Goal: Use online tool/utility: Utilize a website feature to perform a specific function

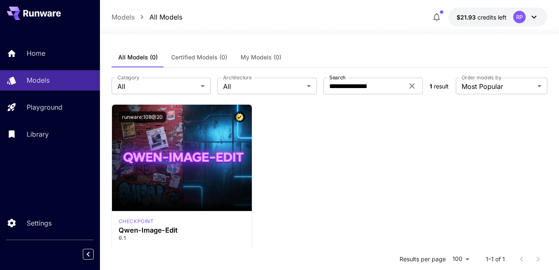
click at [521, 18] on div "RP" at bounding box center [519, 17] width 12 height 12
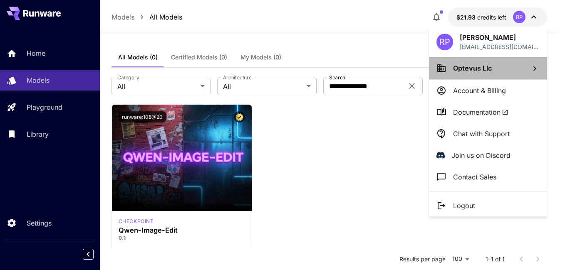
click at [471, 72] on span "Optevus Llc" at bounding box center [472, 68] width 39 height 8
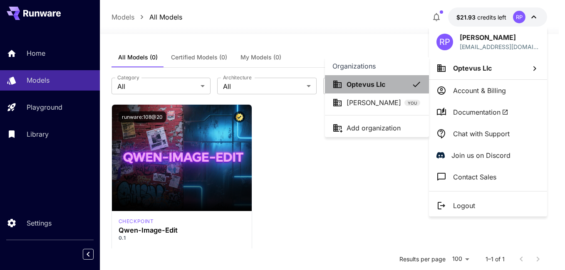
click at [365, 89] on p "Optevus Llc" at bounding box center [366, 84] width 39 height 10
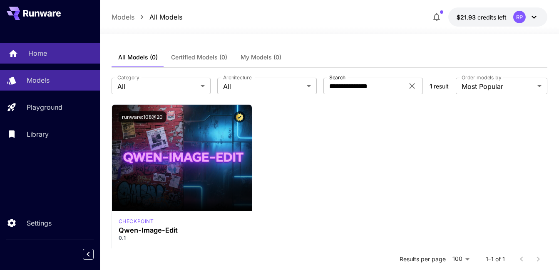
click at [34, 55] on p "Home" at bounding box center [37, 53] width 19 height 10
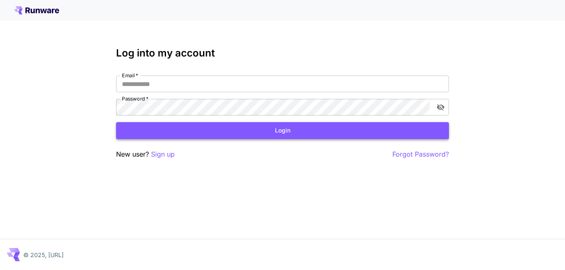
type input "**********"
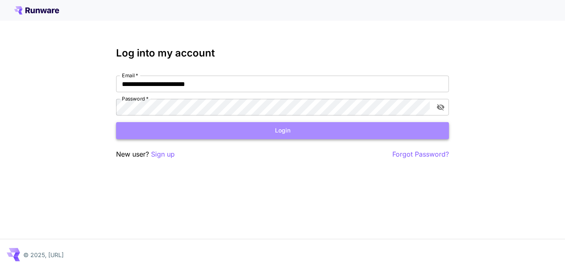
click at [225, 129] on button "Login" at bounding box center [282, 130] width 333 height 17
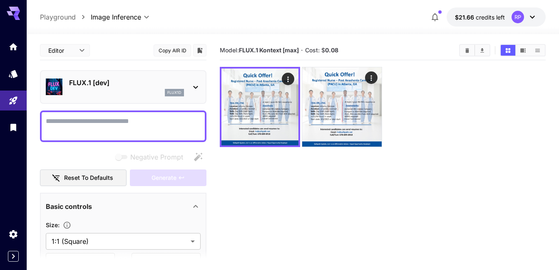
click at [198, 89] on icon at bounding box center [196, 87] width 10 height 10
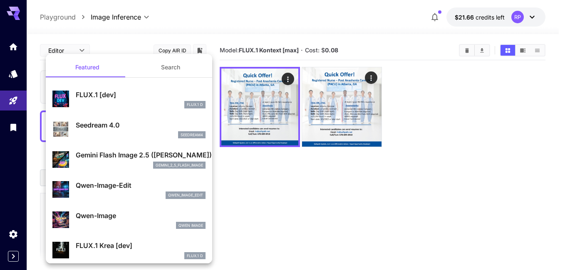
click at [258, 17] on div at bounding box center [282, 135] width 565 height 270
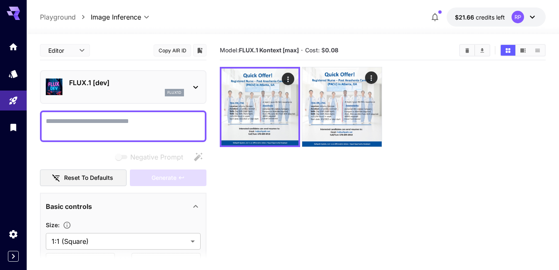
click at [331, 17] on div "**********" at bounding box center [293, 16] width 506 height 19
click at [374, 212] on section "Model: FLUX.1 Kontext [max] · Cost: $ 0.08" at bounding box center [383, 176] width 326 height 270
click at [451, 159] on section "Model: FLUX.1 Kontext [max] · Cost: $ 0.08" at bounding box center [383, 176] width 326 height 270
click at [390, 27] on div at bounding box center [293, 29] width 532 height 10
